Goal: Find specific page/section: Find specific page/section

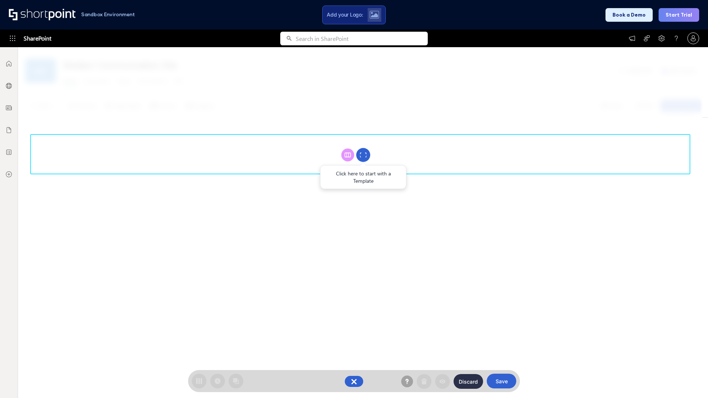
click at [363, 155] on circle at bounding box center [363, 155] width 14 height 14
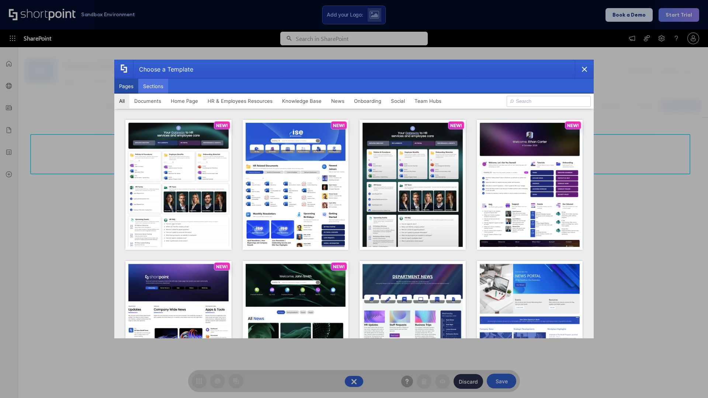
click at [153, 86] on button "Sections" at bounding box center [153, 86] width 30 height 15
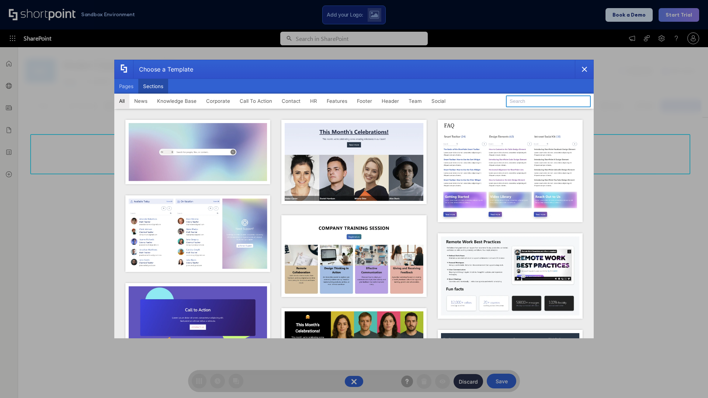
type input "Footer 5"
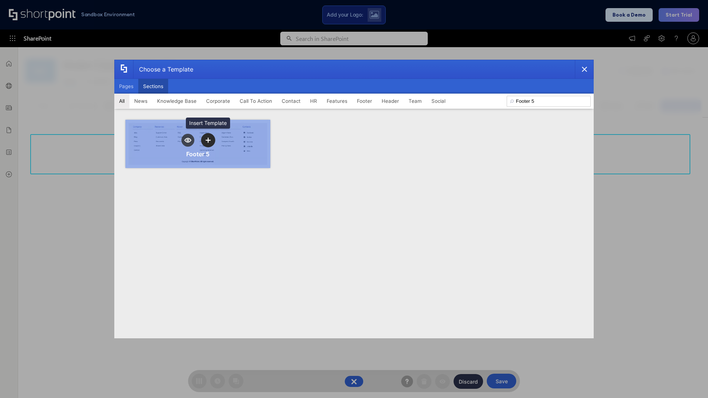
click at [208, 140] on icon "template selector" at bounding box center [208, 140] width 5 height 5
